Goal: Information Seeking & Learning: Check status

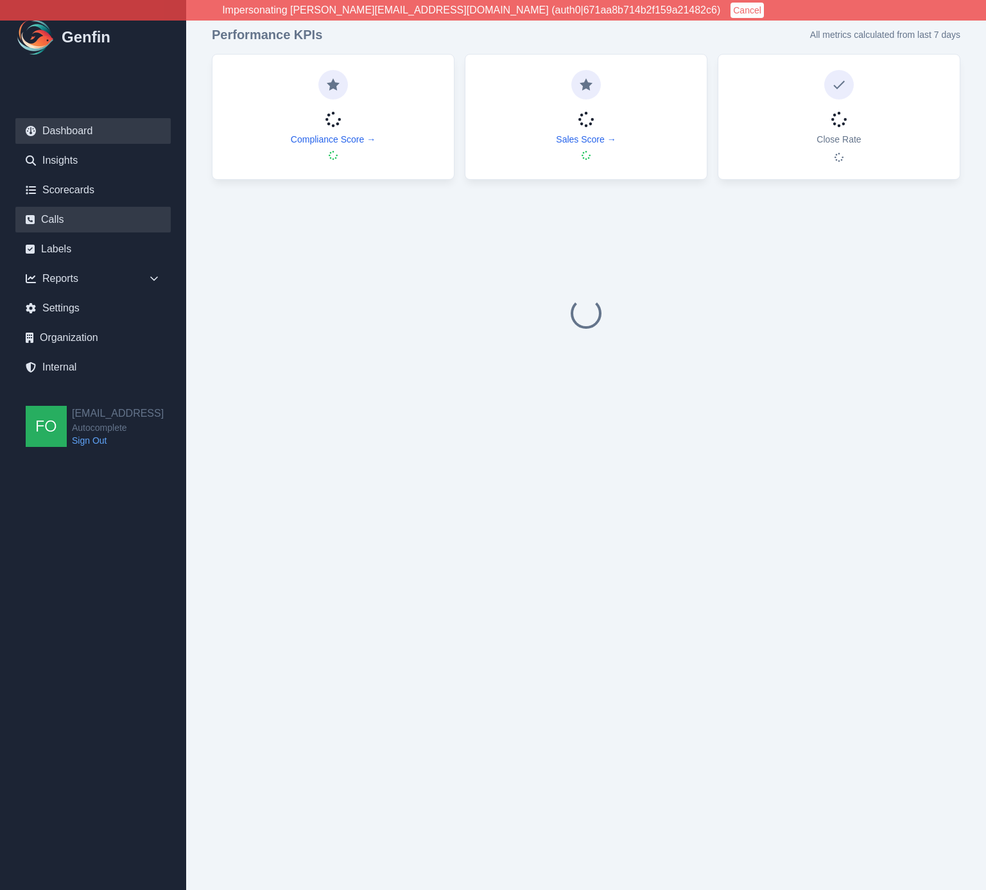
click at [73, 216] on link "Calls" at bounding box center [92, 220] width 155 height 26
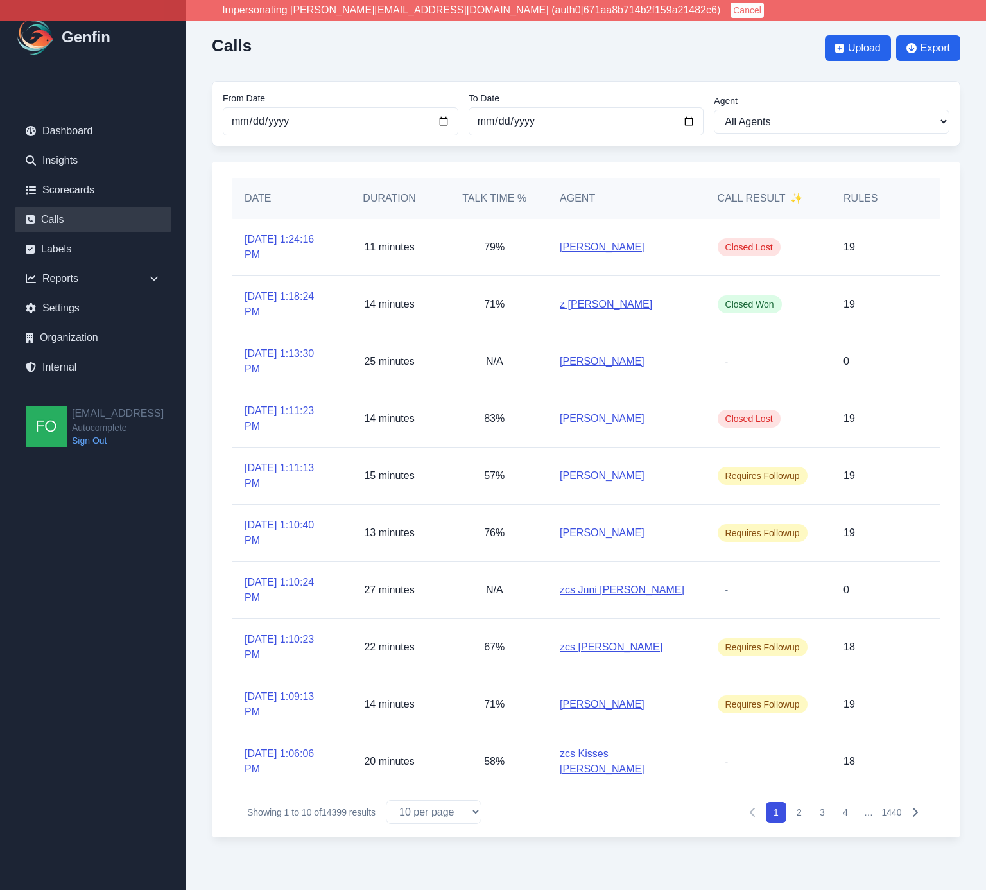
click at [423, 286] on div "14 minutes" at bounding box center [389, 304] width 105 height 56
click at [274, 303] on link "8/21/2025, 1:18:24 PM" at bounding box center [285, 304] width 80 height 31
click at [266, 234] on link "8/21/2025, 1:24:16 PM" at bounding box center [285, 247] width 80 height 31
click at [271, 762] on link "8/21/2025, 1:06:06 PM" at bounding box center [285, 761] width 80 height 31
click at [272, 706] on link "8/21/2025, 1:09:13 PM" at bounding box center [285, 704] width 80 height 31
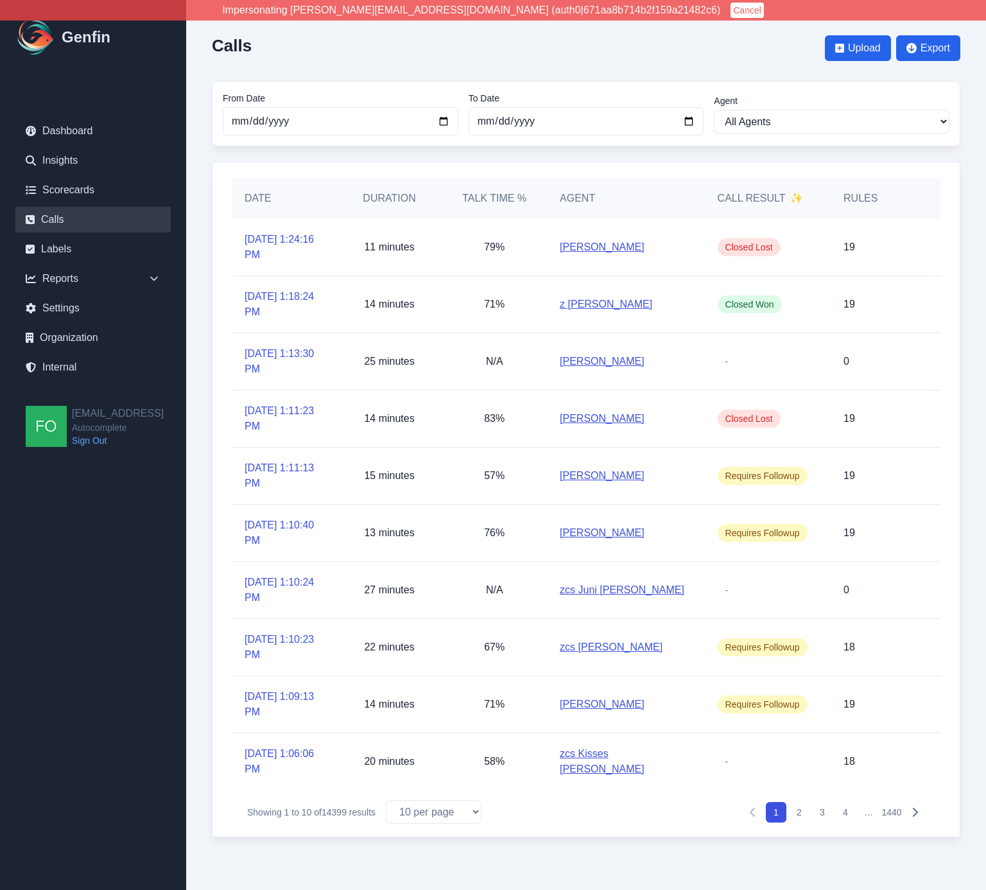
click at [440, 824] on div "Previous Next Showing 1 to 10 of 14399 results 10 per page 25 per page 50 per p…" at bounding box center [586, 811] width 709 height 44
click at [440, 804] on select "10 per page 25 per page 50 per page 100 per page" at bounding box center [434, 812] width 96 height 24
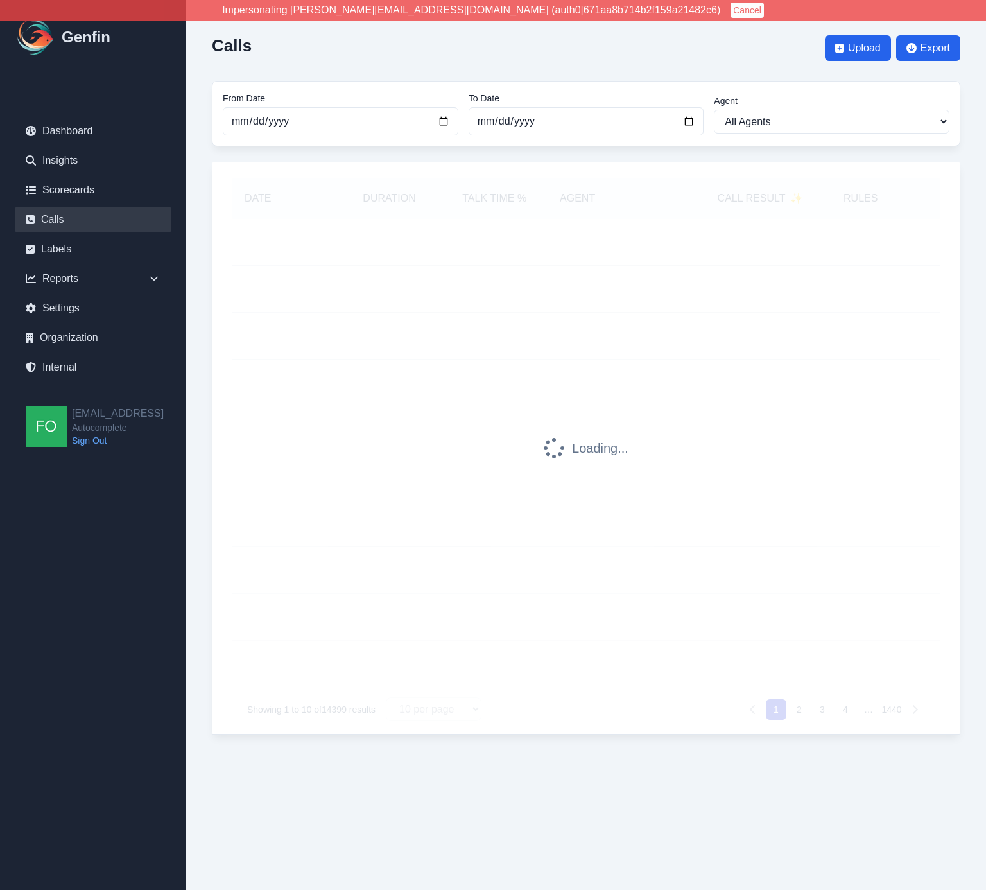
select select "25"
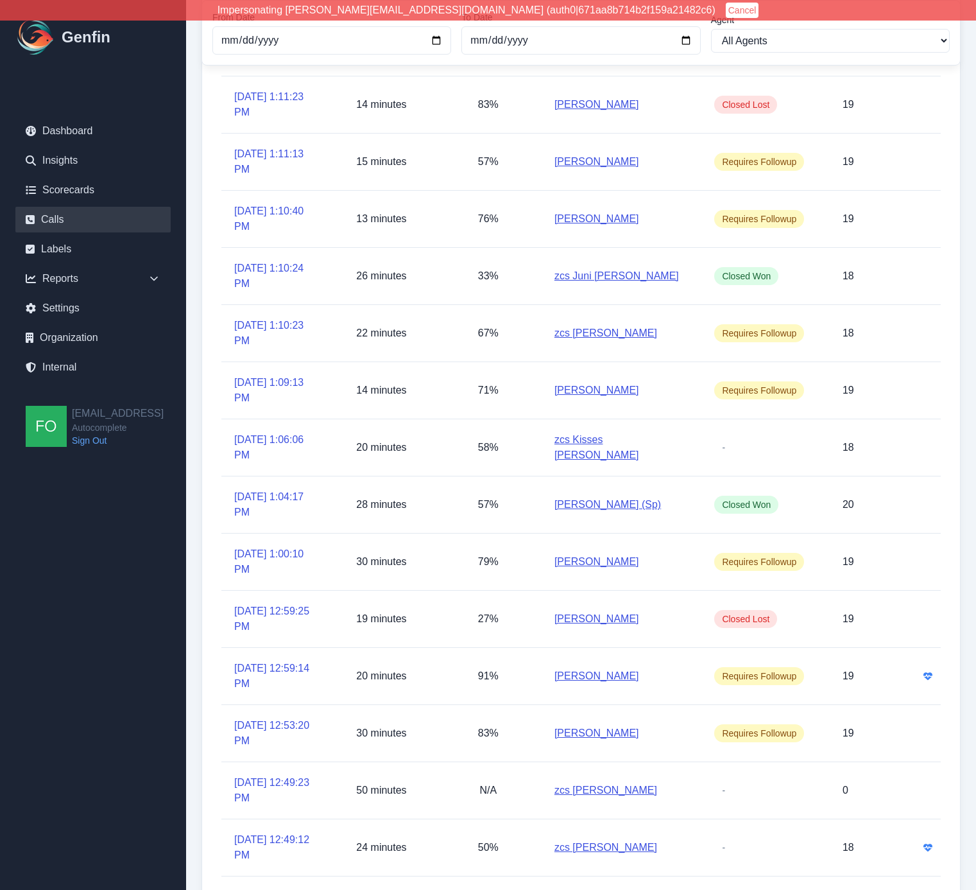
scroll to position [830, 0]
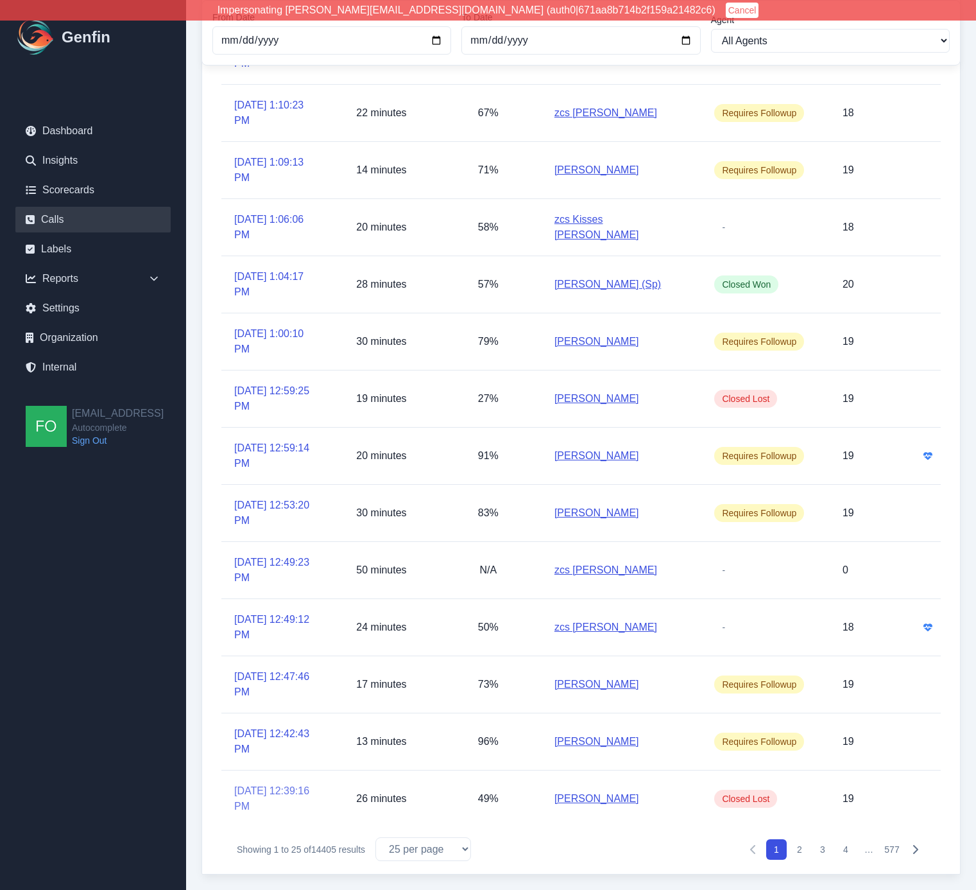
click at [282, 789] on link "8/21/2025, 12:39:16 PM" at bounding box center [274, 798] width 81 height 31
click at [271, 726] on link "8/21/2025, 12:42:43 PM" at bounding box center [274, 741] width 81 height 31
click at [275, 673] on link "8/21/2025, 12:47:46 PM" at bounding box center [274, 684] width 81 height 31
click at [277, 612] on link "8/21/2025, 12:49:12 PM" at bounding box center [274, 627] width 81 height 31
click at [284, 555] on link "8/21/2025, 12:49:23 PM" at bounding box center [274, 570] width 81 height 31
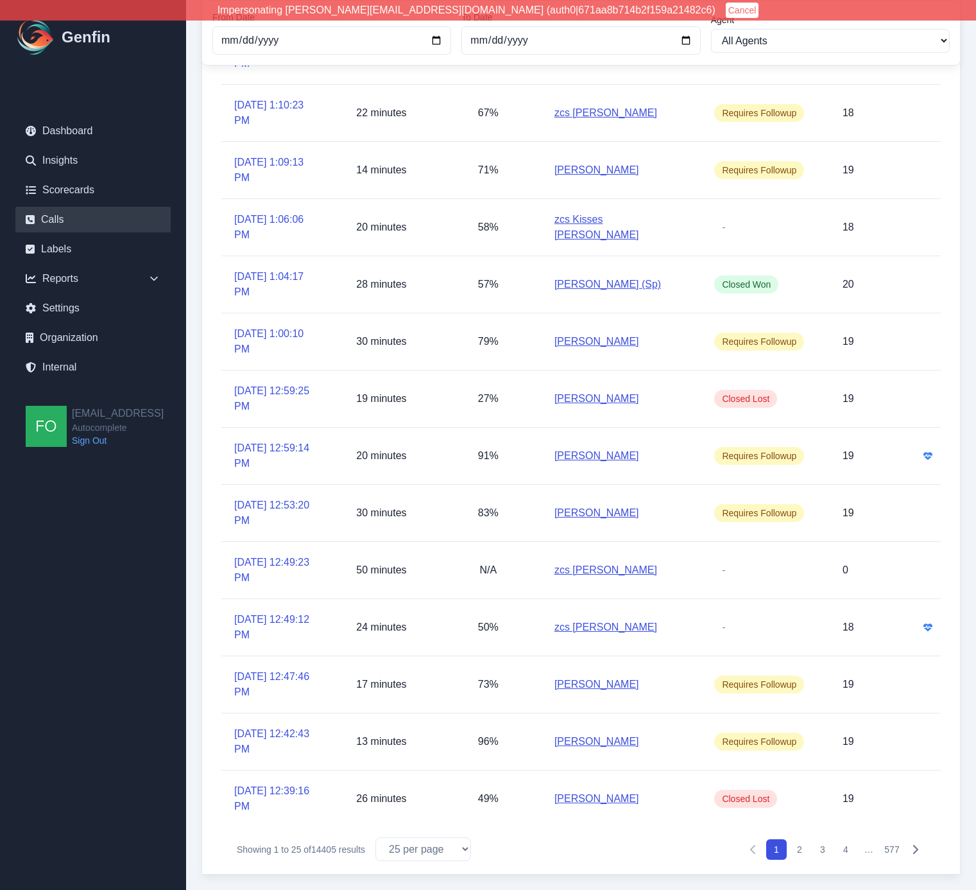
click at [910, 844] on icon "Pagination" at bounding box center [915, 849] width 10 height 10
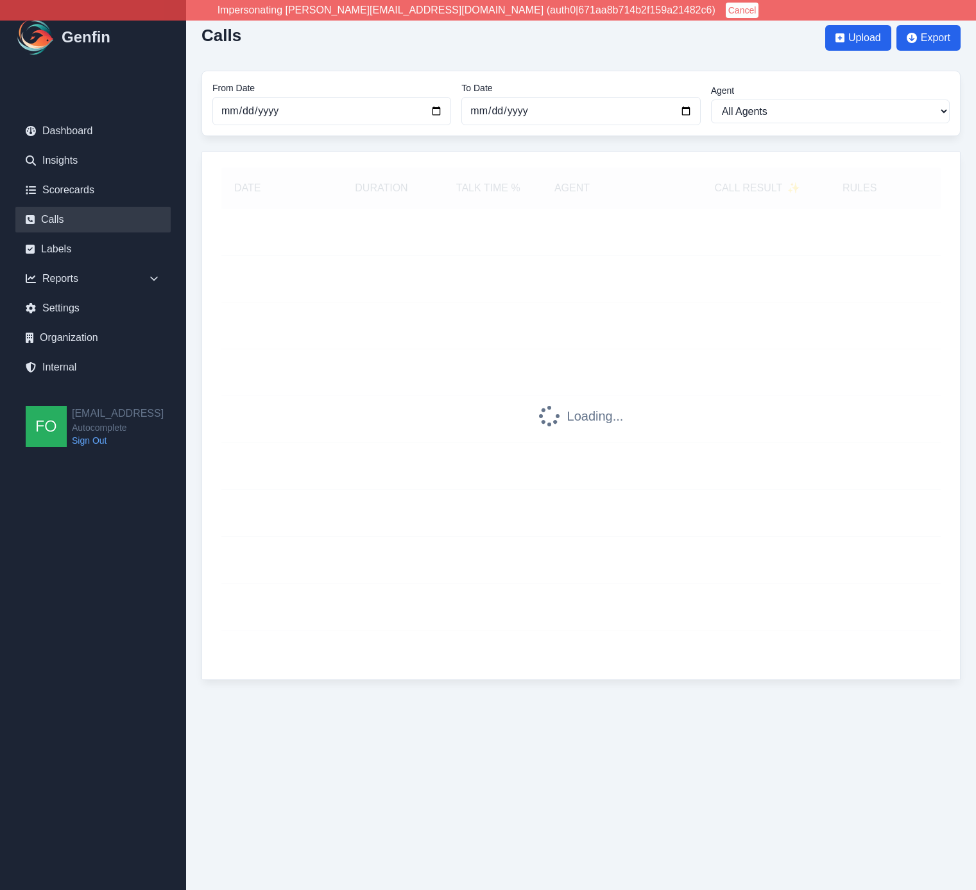
scroll to position [0, 0]
select select "25"
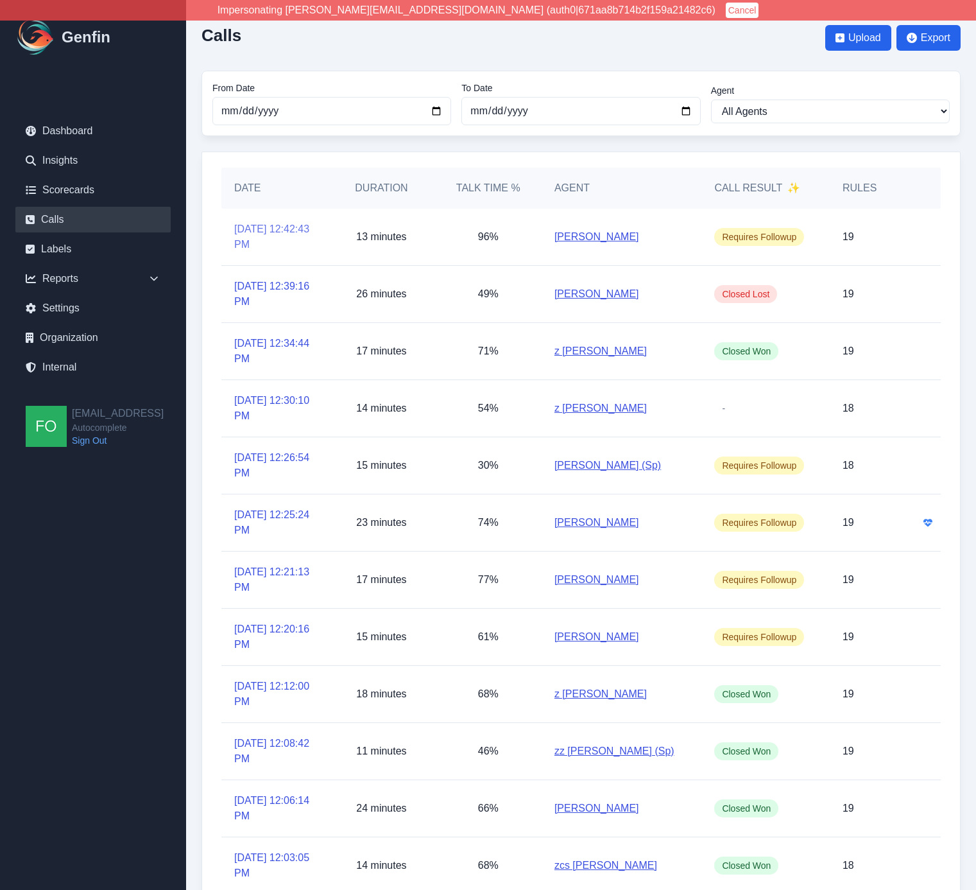
click at [278, 234] on link "8/21/2025, 12:42:43 PM" at bounding box center [274, 236] width 81 height 31
click at [273, 302] on link "8/21/2025, 12:39:16 PM" at bounding box center [274, 294] width 81 height 31
click at [270, 348] on link "8/21/2025, 12:34:44 PM" at bounding box center [274, 351] width 81 height 31
click at [273, 408] on link "8/21/2025, 12:30:10 PM" at bounding box center [274, 408] width 81 height 31
click at [264, 469] on link "[DATE] 12:26:54 PM" at bounding box center [274, 465] width 81 height 31
